Goal: Task Accomplishment & Management: Manage account settings

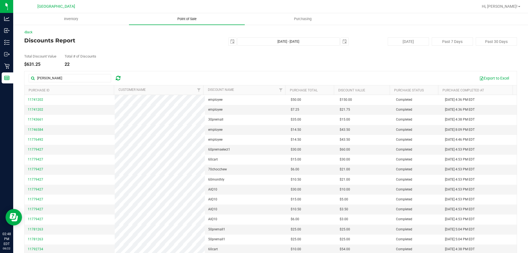
click at [188, 17] on span "Point of Sale" at bounding box center [187, 19] width 34 height 5
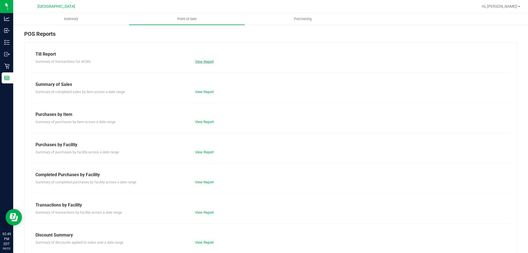
click at [210, 62] on link "View Report" at bounding box center [204, 61] width 19 height 4
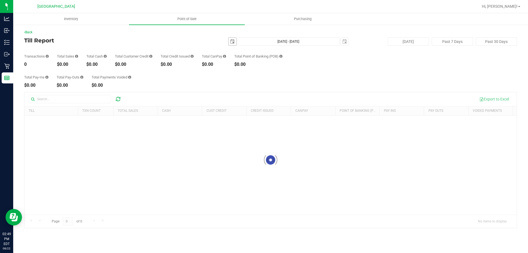
click at [231, 41] on span "select" at bounding box center [232, 41] width 4 height 4
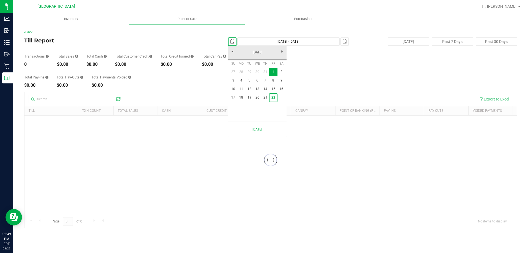
scroll to position [0, 14]
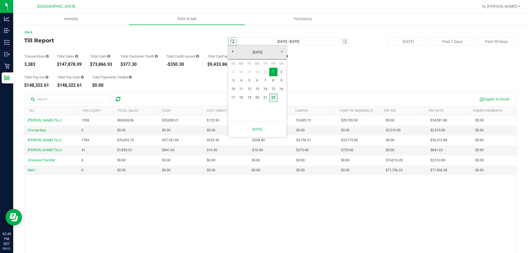
click at [272, 95] on link "22" at bounding box center [273, 97] width 8 height 9
type input "[DATE]"
type input "[DATE] - [DATE]"
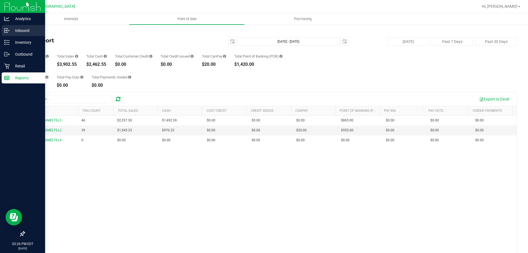
click at [26, 32] on p "Inbound" at bounding box center [26, 30] width 33 height 7
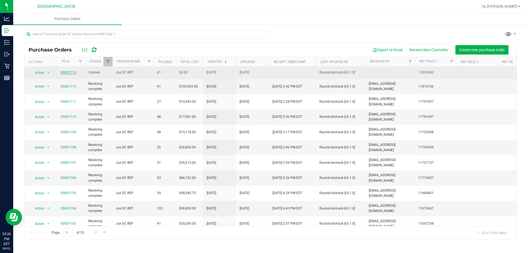
click at [67, 71] on link "00001113" at bounding box center [68, 72] width 15 height 4
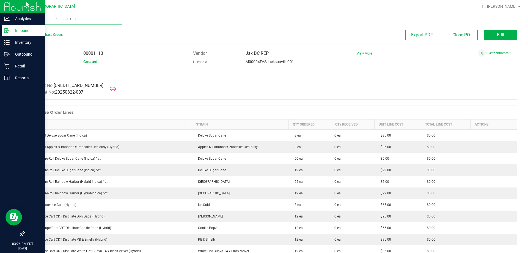
click at [22, 32] on p "Inbound" at bounding box center [26, 30] width 33 height 7
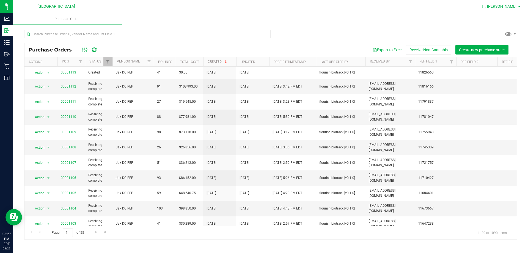
click at [508, 6] on span "Hi, [PERSON_NAME]!" at bounding box center [500, 6] width 36 height 4
